Goal: Information Seeking & Learning: Learn about a topic

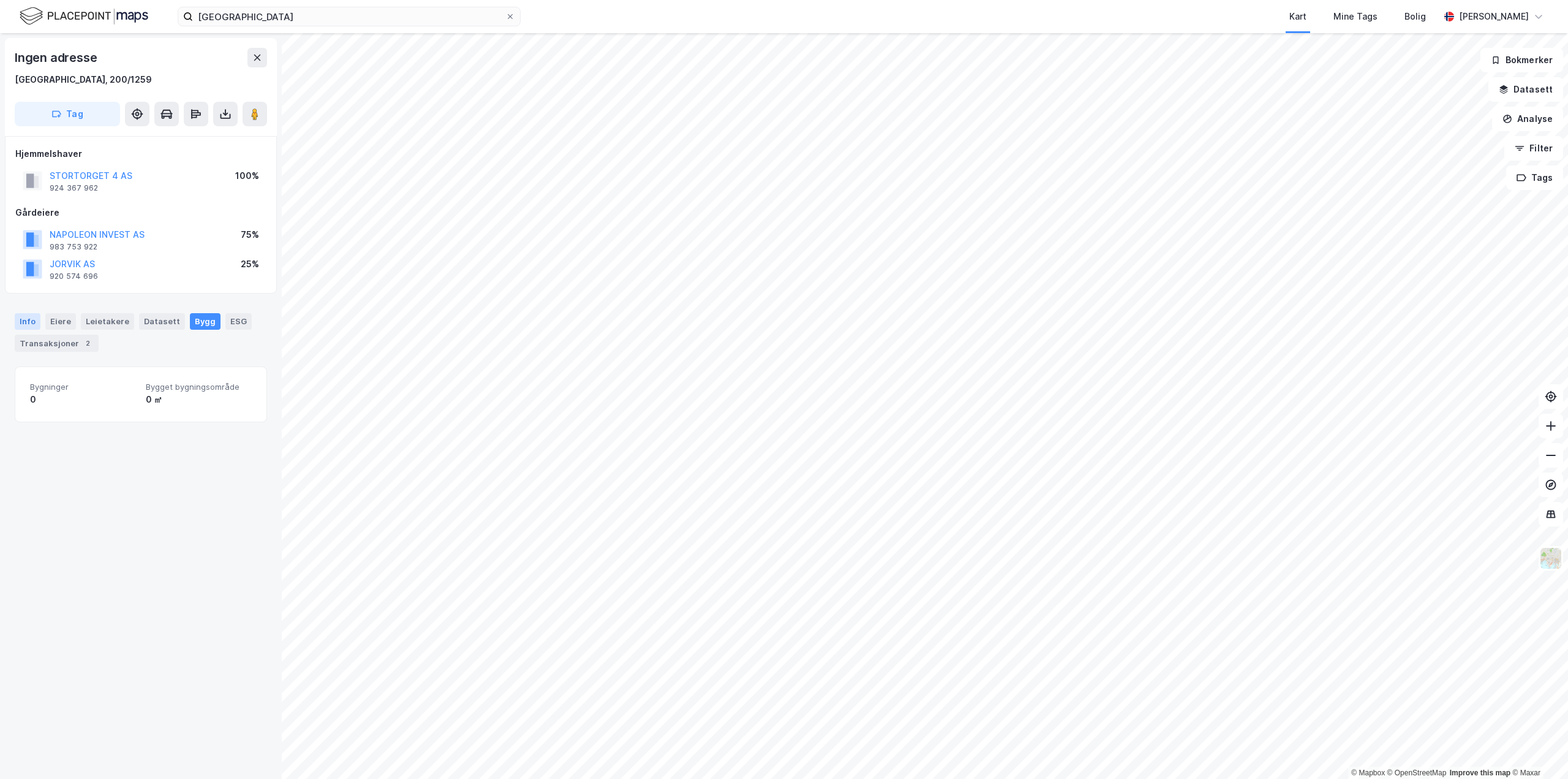
click at [20, 320] on div "Info" at bounding box center [27, 320] width 26 height 16
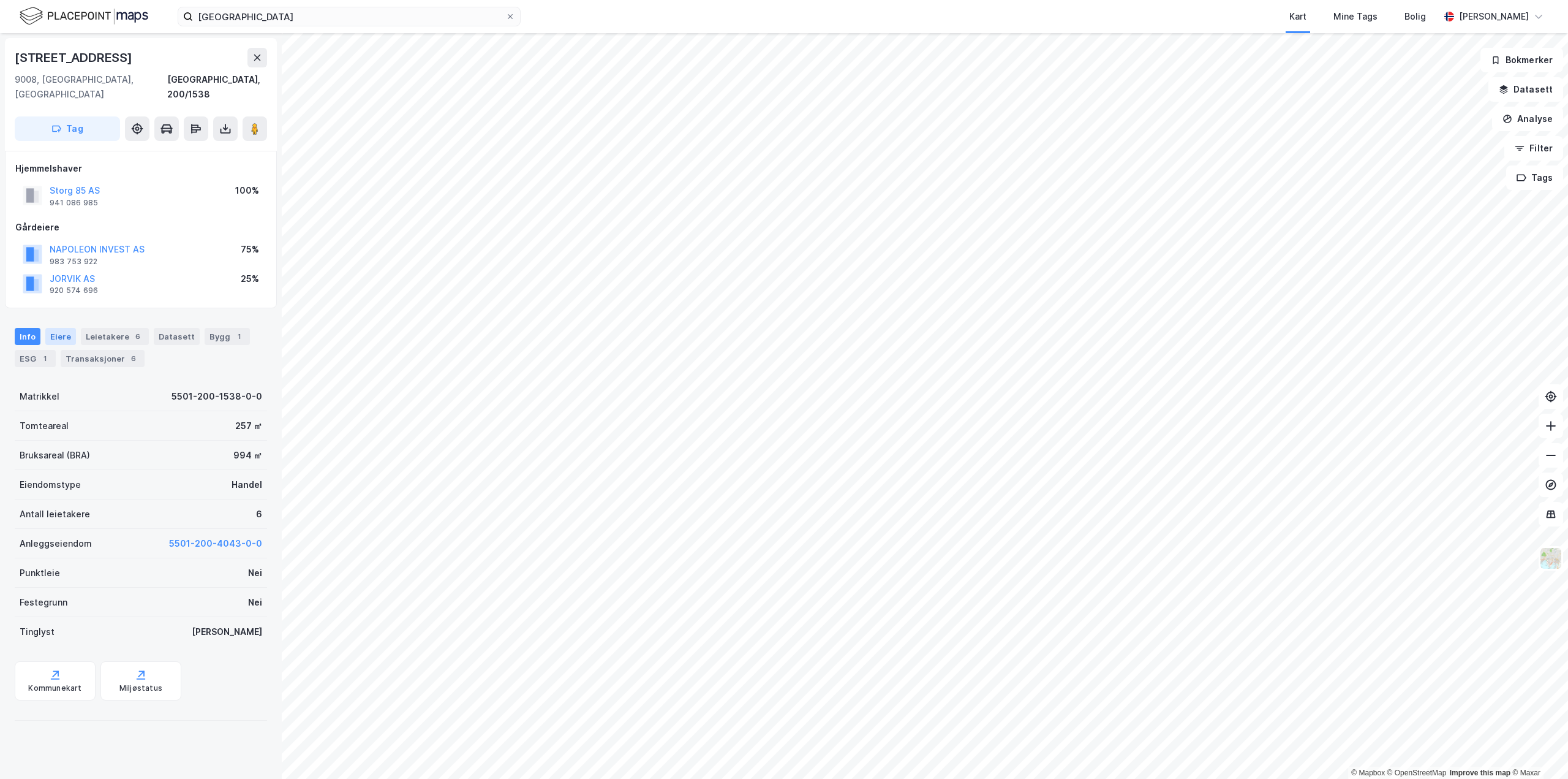
click at [58, 328] on div "Eiere" at bounding box center [60, 336] width 31 height 17
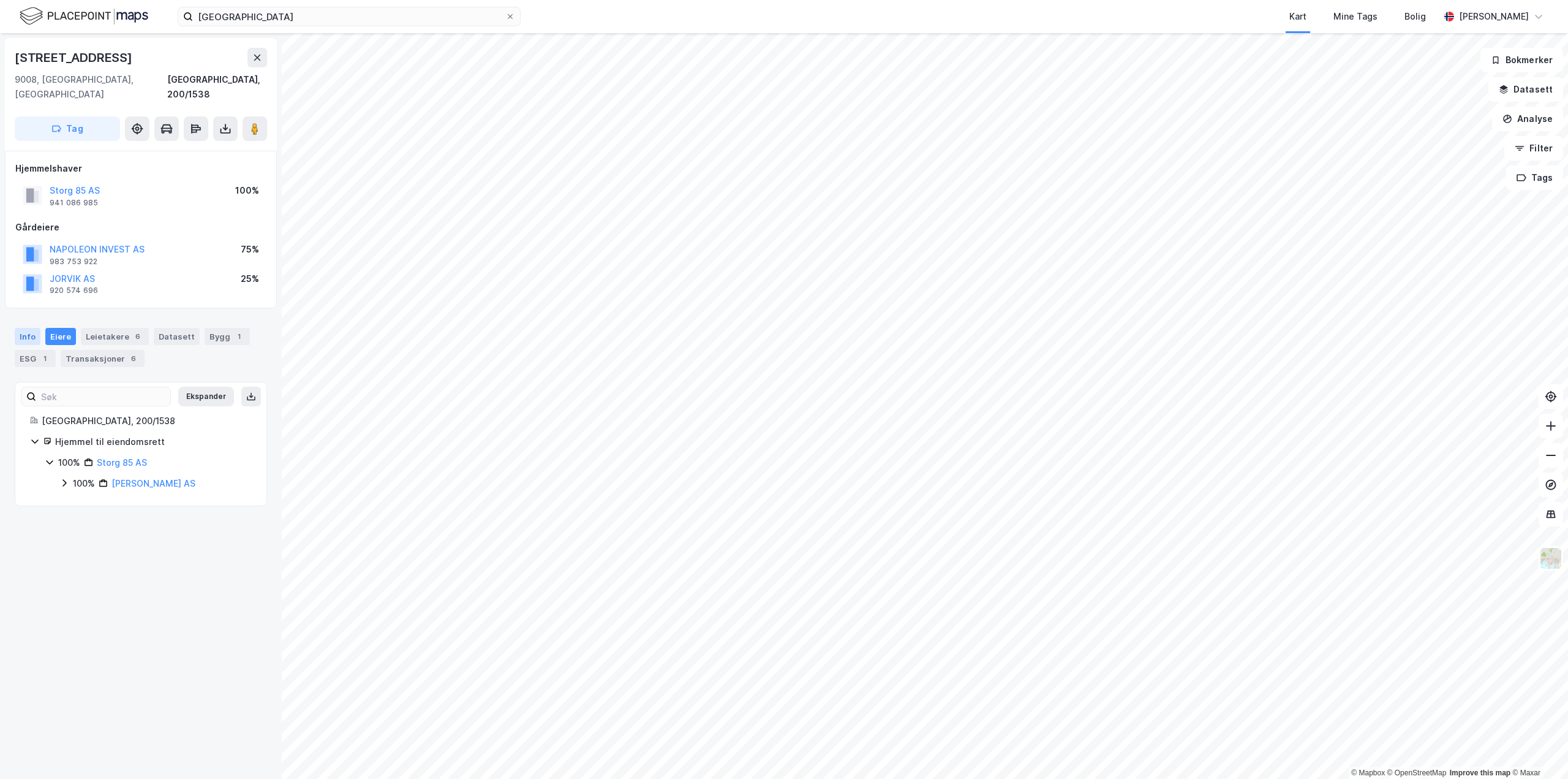
click at [27, 328] on div "Info" at bounding box center [27, 336] width 26 height 17
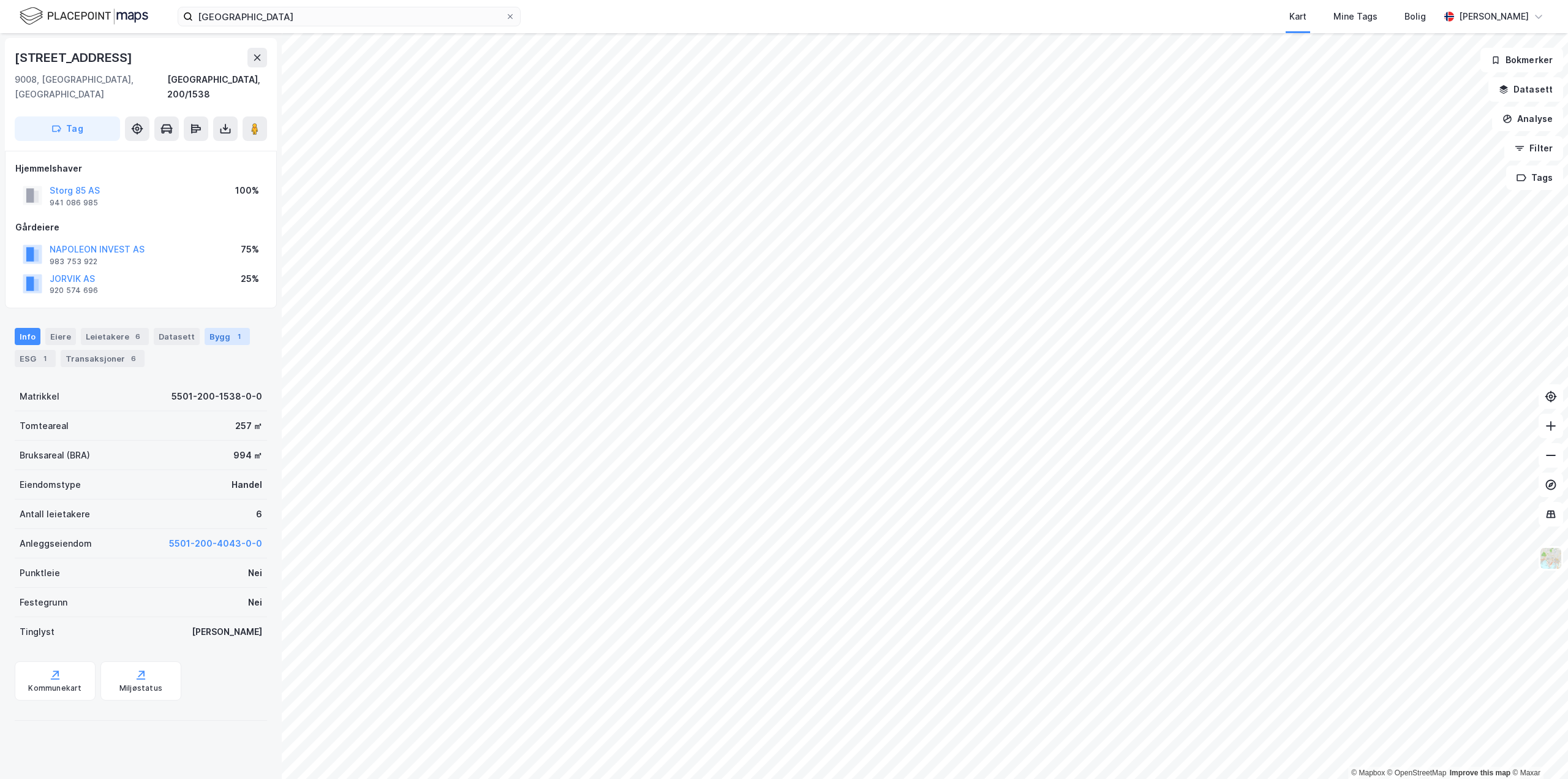
click at [233, 330] on div "1" at bounding box center [238, 336] width 12 height 12
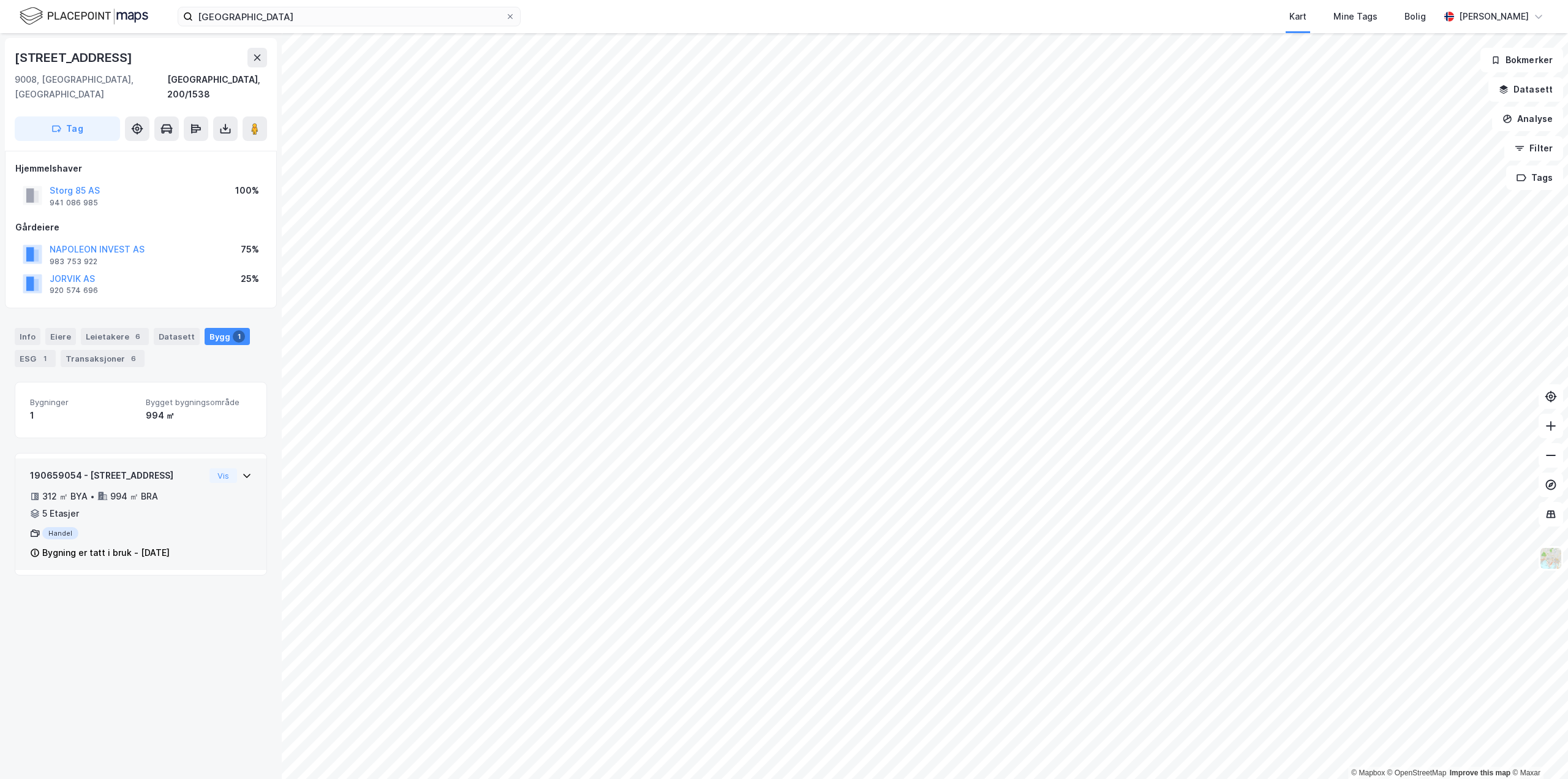
click at [228, 499] on div "190659054 - [GEOGRAPHIC_DATA] 85 312 ㎡ BYA • 994 ㎡ BRA • 5 Etasjer Handel Bygni…" at bounding box center [141, 519] width 222 height 102
click at [202, 503] on div "190659062 - Stortorget 4 429 ㎡ BYA • 2 073 ㎡ BRA • 8 Etasjer Handel Tomannsboli…" at bounding box center [141, 519] width 222 height 102
